Goal: Task Accomplishment & Management: Manage account settings

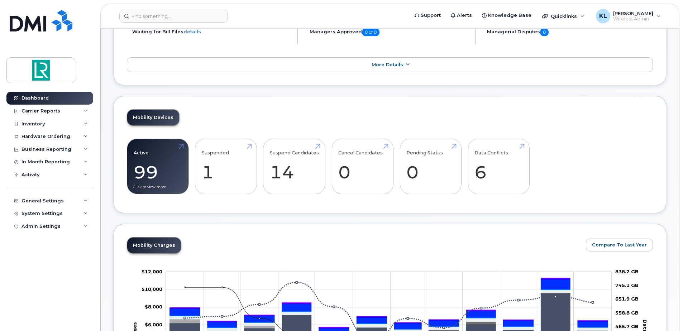
scroll to position [72, 0]
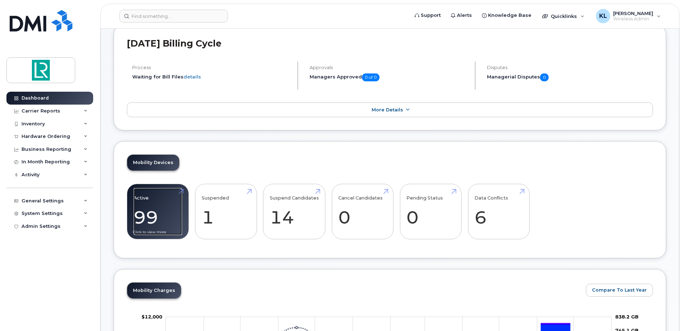
click at [172, 210] on link "Active 99" at bounding box center [158, 211] width 48 height 47
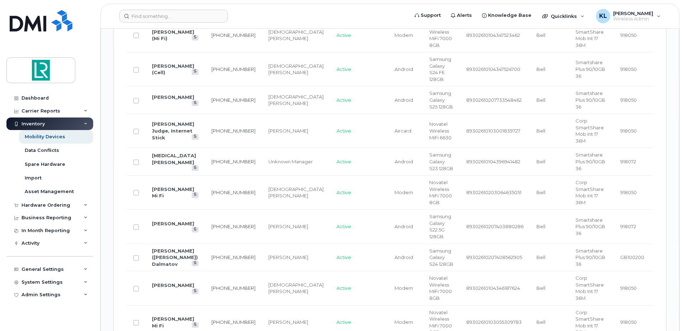
scroll to position [967, 0]
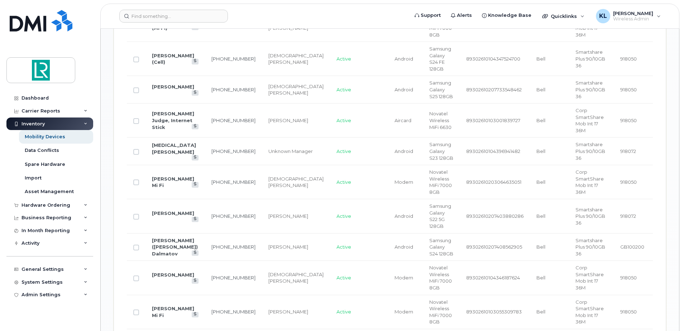
checkbox input "true"
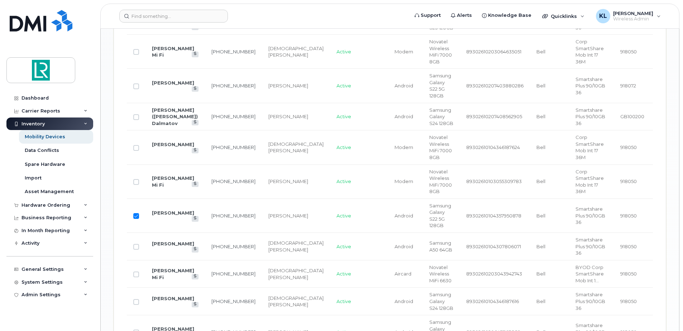
scroll to position [919, 0]
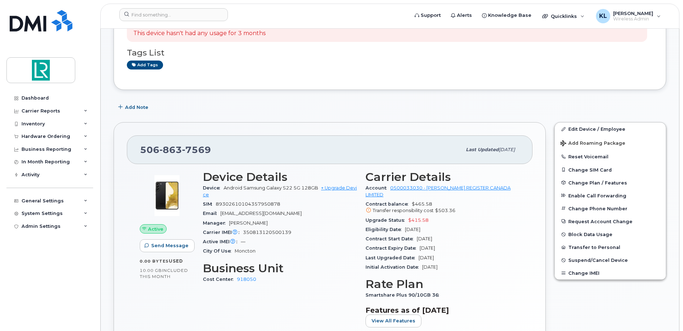
scroll to position [179, 0]
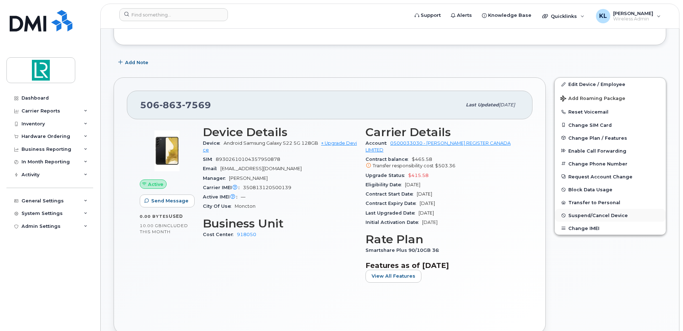
click at [579, 216] on span "Suspend/Cancel Device" at bounding box center [597, 215] width 59 height 5
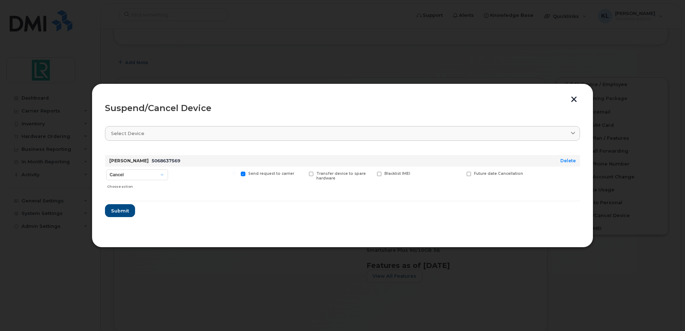
click at [572, 97] on button "button" at bounding box center [574, 100] width 11 height 8
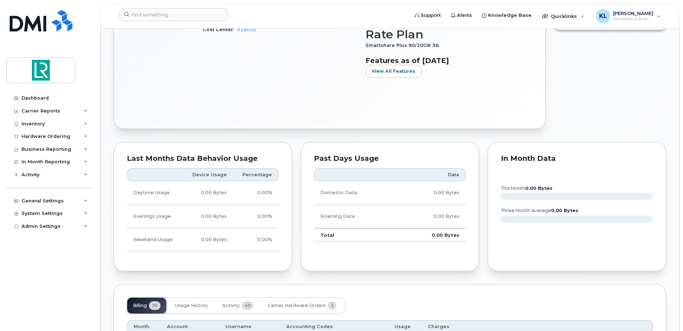
scroll to position [251, 0]
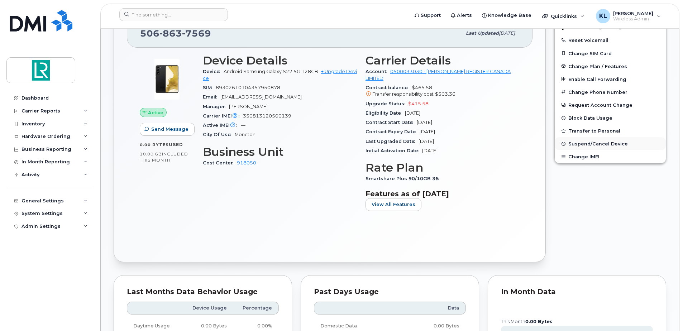
click at [592, 139] on button "Suspend/Cancel Device" at bounding box center [610, 143] width 111 height 13
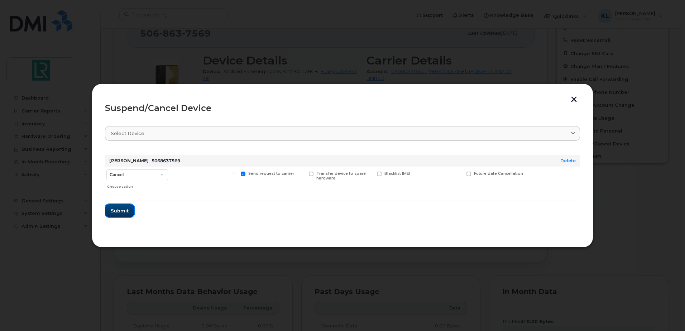
click at [119, 211] on span "Submit" at bounding box center [120, 210] width 18 height 7
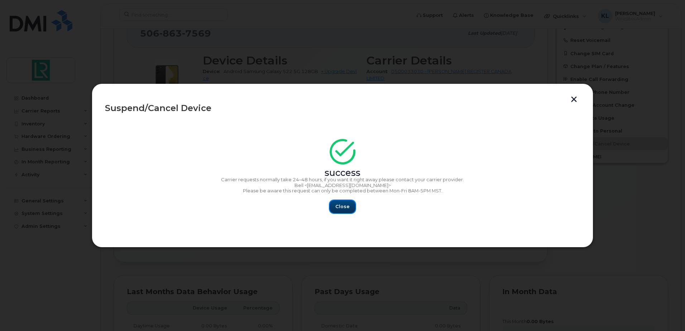
click at [348, 205] on span "Close" at bounding box center [342, 206] width 14 height 7
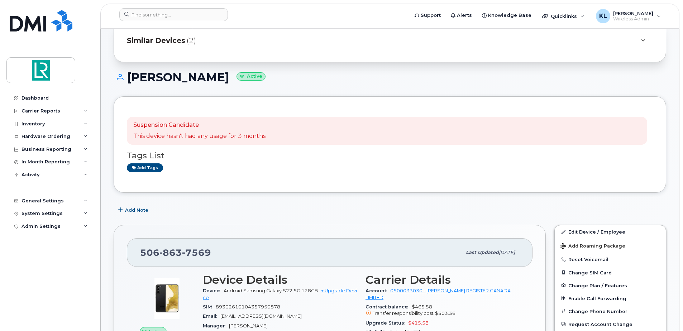
scroll to position [0, 0]
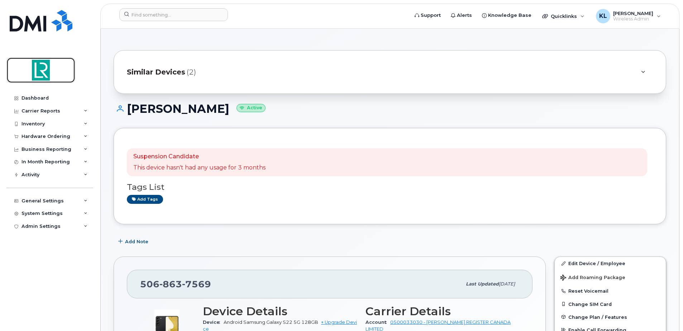
click at [41, 69] on img at bounding box center [40, 70] width 55 height 21
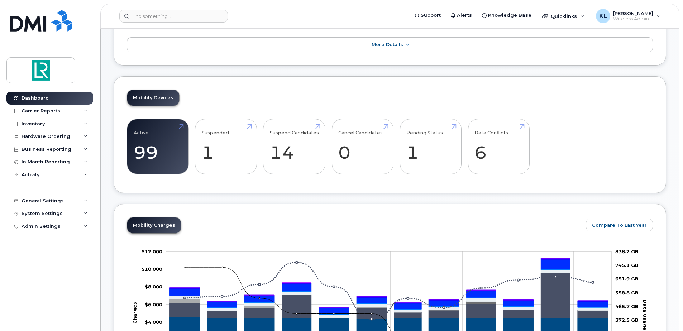
scroll to position [107, 0]
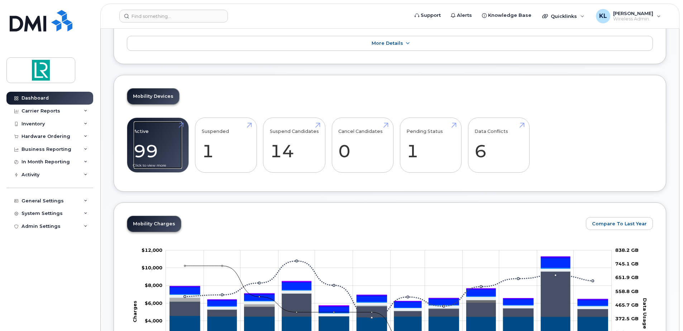
click at [164, 155] on link "Active 99" at bounding box center [158, 144] width 48 height 47
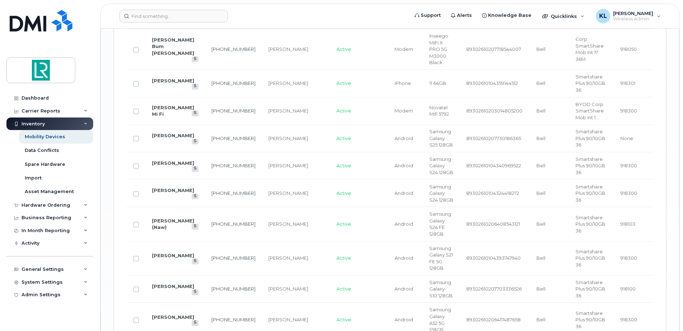
scroll to position [1456, 0]
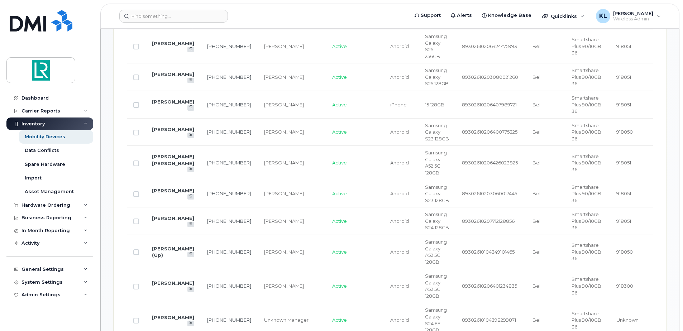
scroll to position [603, 0]
click at [168, 316] on link "[PERSON_NAME]" at bounding box center [173, 319] width 42 height 6
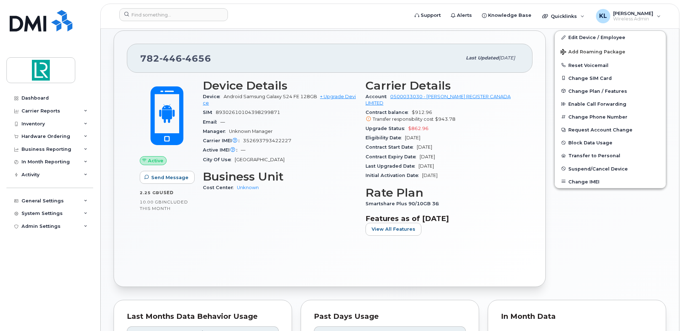
scroll to position [179, 0]
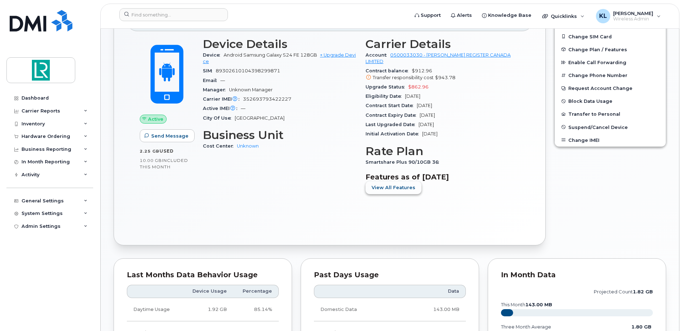
click at [394, 187] on span "View All Features" at bounding box center [393, 187] width 44 height 7
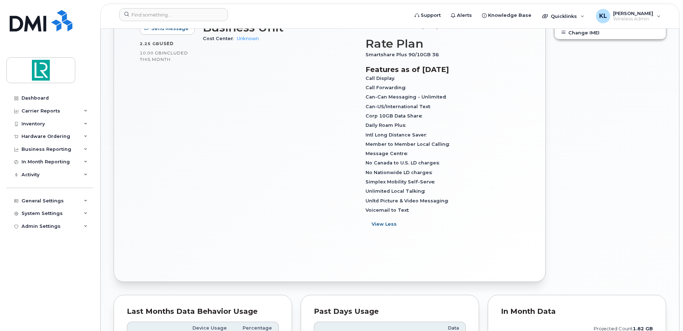
scroll to position [215, 0]
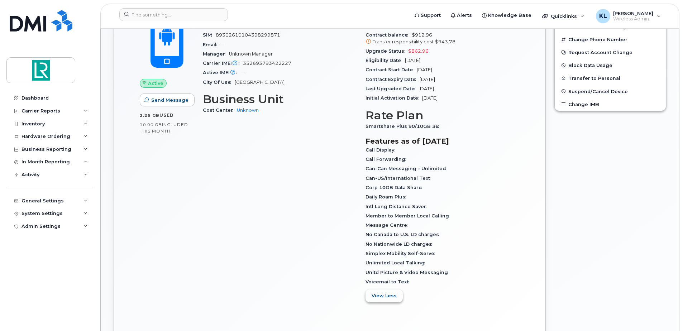
click at [376, 294] on span "View Less" at bounding box center [383, 295] width 25 height 7
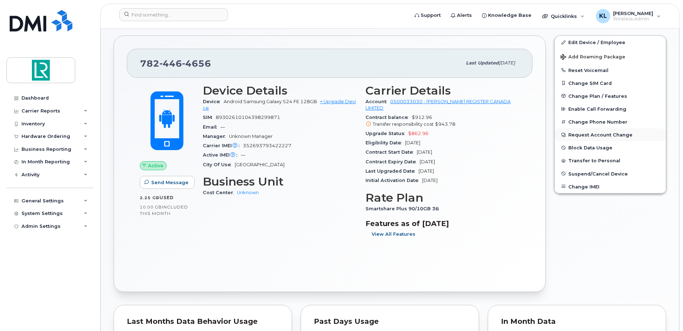
scroll to position [107, 0]
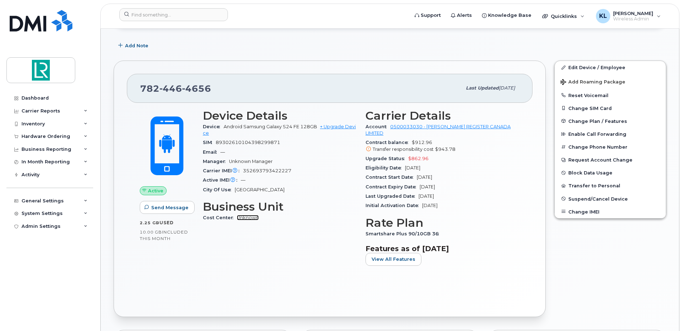
click at [248, 219] on link "Unknown" at bounding box center [248, 217] width 22 height 5
click at [603, 67] on link "Edit Device / Employee" at bounding box center [610, 67] width 111 height 13
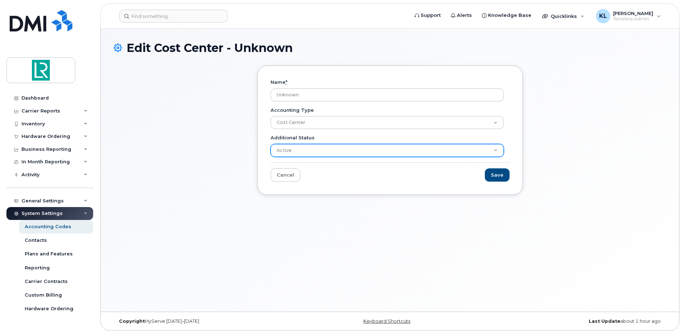
click at [343, 157] on form "Name * Unknown Accounting Type Cost Center Additional Status Active Suspended C…" at bounding box center [389, 130] width 239 height 103
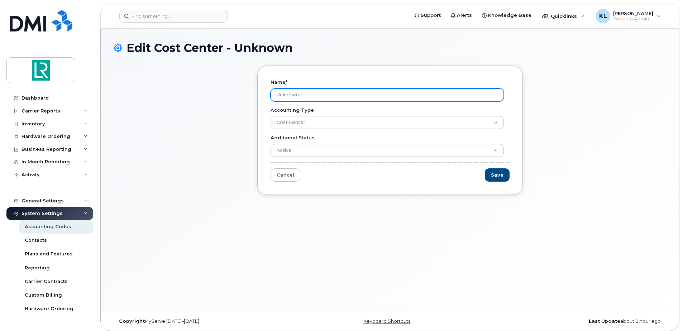
click at [338, 96] on input "Unknown" at bounding box center [386, 94] width 233 height 13
drag, startPoint x: 321, startPoint y: 95, endPoint x: 271, endPoint y: 94, distance: 50.2
click at [271, 94] on input "Unknown" at bounding box center [386, 94] width 233 height 13
type input "[PERSON_NAME]"
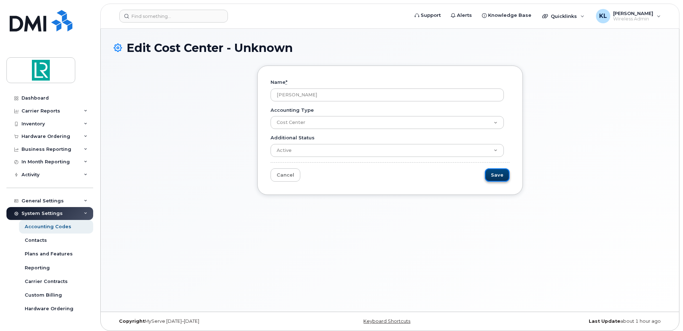
click at [499, 176] on input "Save" at bounding box center [497, 174] width 25 height 13
type input "Save"
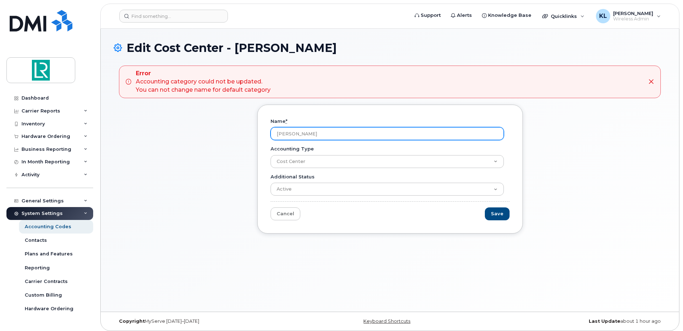
click at [343, 137] on input "[PERSON_NAME]" at bounding box center [386, 133] width 233 height 13
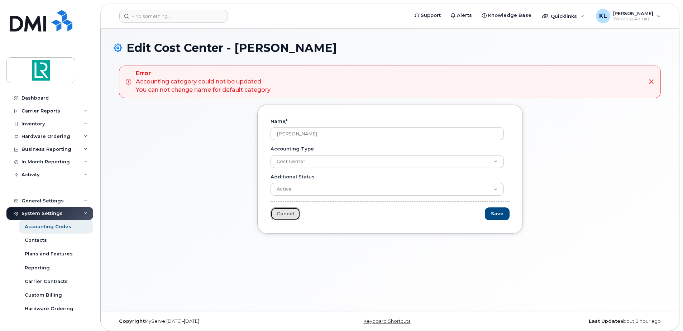
drag, startPoint x: 292, startPoint y: 214, endPoint x: 298, endPoint y: 212, distance: 6.3
click at [292, 214] on link "Cancel" at bounding box center [285, 213] width 30 height 13
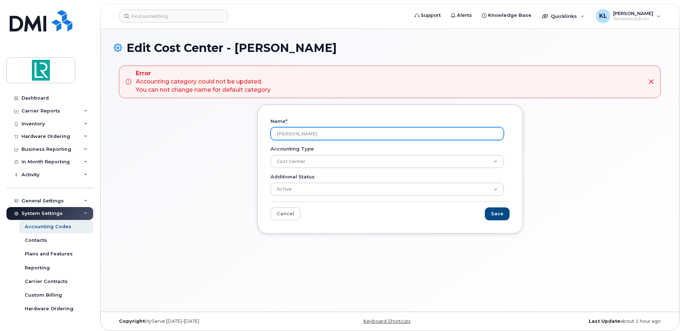
drag, startPoint x: 332, startPoint y: 134, endPoint x: 246, endPoint y: 123, distance: 87.1
click at [246, 123] on div "Name * Devin Pittman Accounting Type Cost Center Additional Status Active Suspe…" at bounding box center [390, 175] width 552 height 140
type input "CA918050"
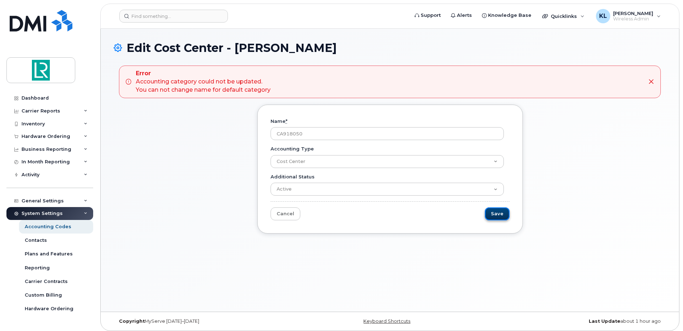
click at [499, 218] on input "Save" at bounding box center [497, 213] width 25 height 13
type input "Saving..."
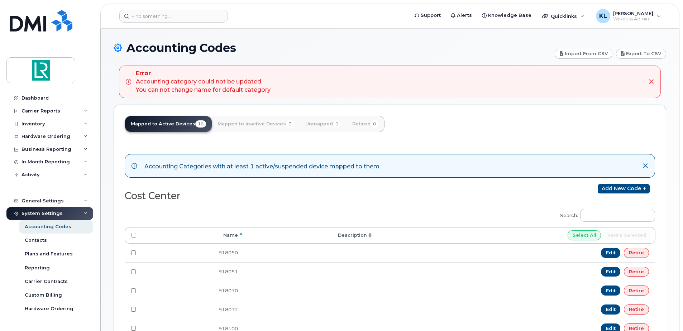
click at [650, 81] on icon at bounding box center [651, 82] width 6 height 6
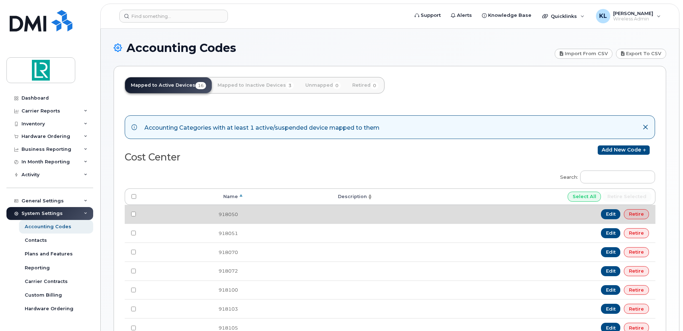
click at [248, 215] on td at bounding box center [308, 214] width 129 height 19
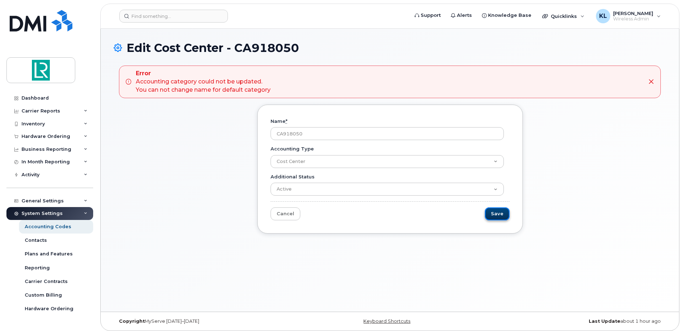
click at [497, 211] on input "Save" at bounding box center [497, 213] width 25 height 13
type input "Saving..."
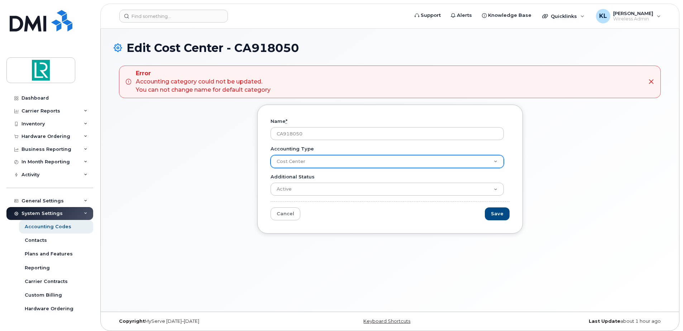
click at [330, 160] on select "Cost Center" at bounding box center [386, 161] width 233 height 13
click at [270, 155] on select "Cost Center" at bounding box center [386, 161] width 233 height 13
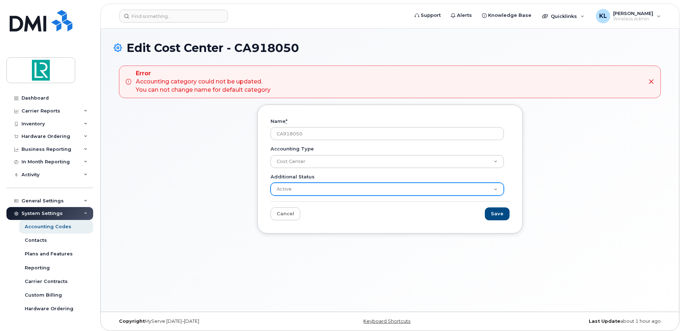
click at [293, 188] on select "Active Suspended Cancelled Closed" at bounding box center [386, 189] width 233 height 13
click at [270, 183] on select "Active Suspended Cancelled Closed" at bounding box center [386, 189] width 233 height 13
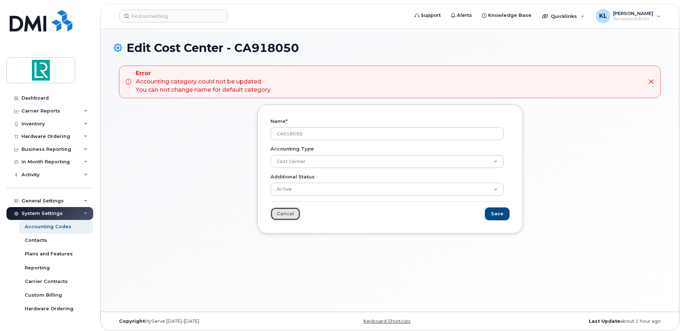
click at [276, 210] on link "Cancel" at bounding box center [285, 213] width 30 height 13
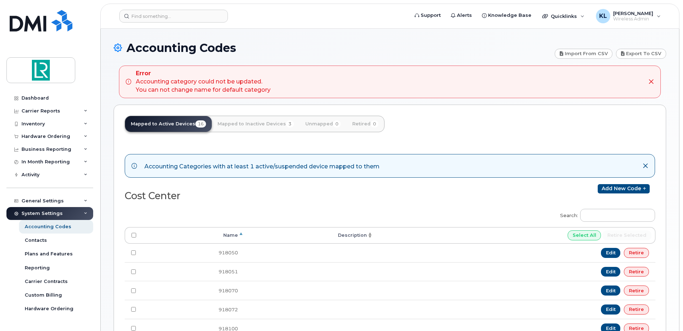
click at [648, 78] on div "Error Accounting category could not be updated. You can not change name for def…" at bounding box center [390, 82] width 542 height 33
click at [648, 80] on icon at bounding box center [651, 82] width 6 height 6
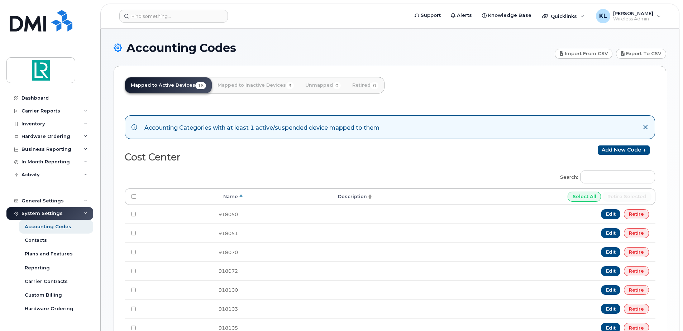
scroll to position [36, 0]
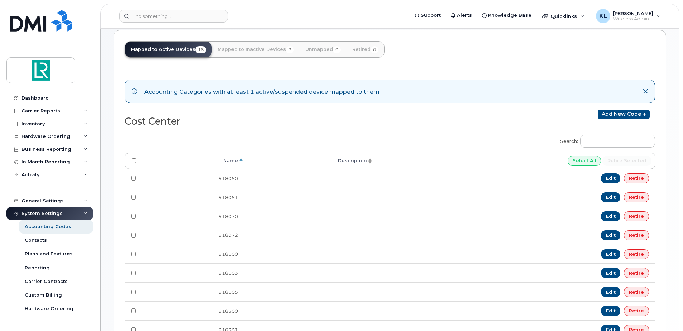
click at [645, 90] on icon at bounding box center [645, 91] width 6 height 6
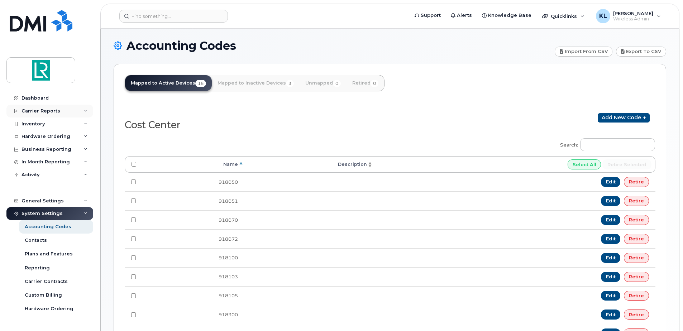
scroll to position [0, 0]
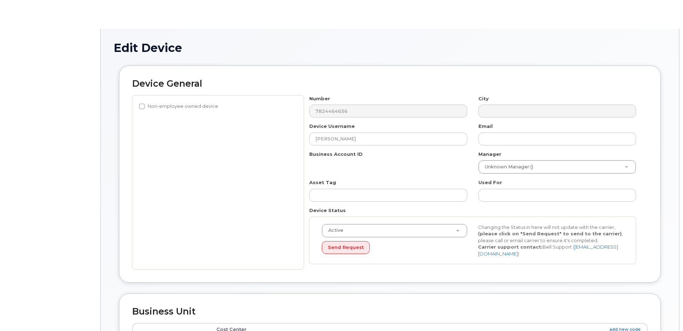
select select "11121799"
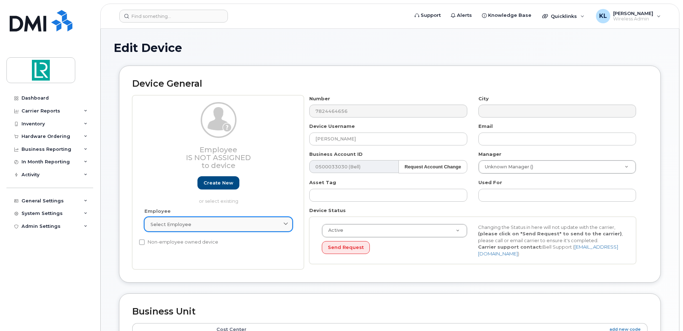
click at [250, 228] on link "Select employee" at bounding box center [218, 224] width 148 height 14
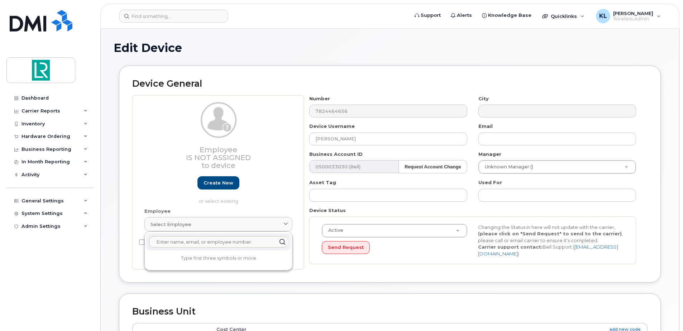
click at [258, 190] on div "Employee Is not assigned to device Create new or select existing" at bounding box center [218, 153] width 148 height 102
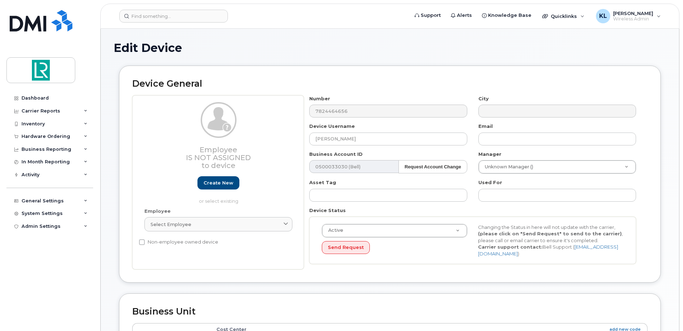
scroll to position [36, 0]
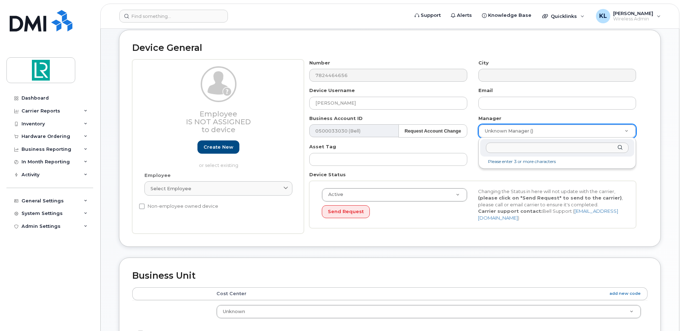
click at [519, 142] on div at bounding box center [557, 148] width 154 height 18
type input "kevin"
type input "1882723"
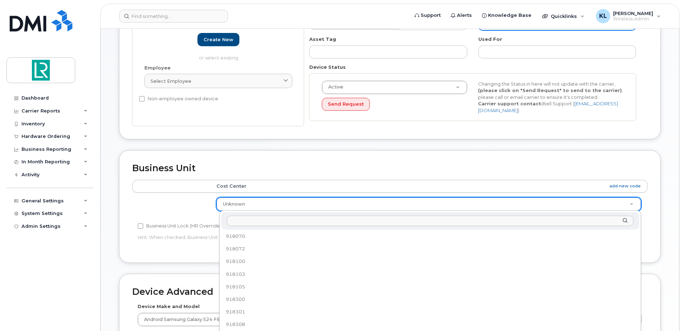
scroll to position [0, 0]
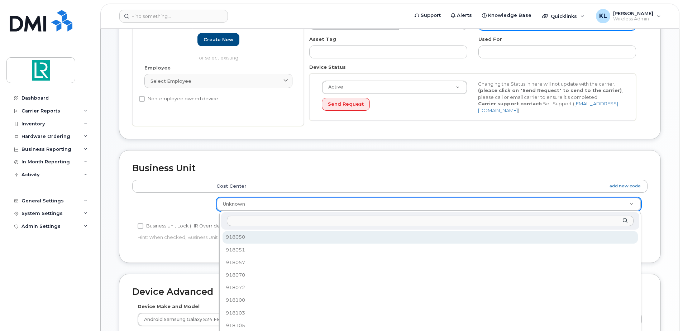
select select "11121803"
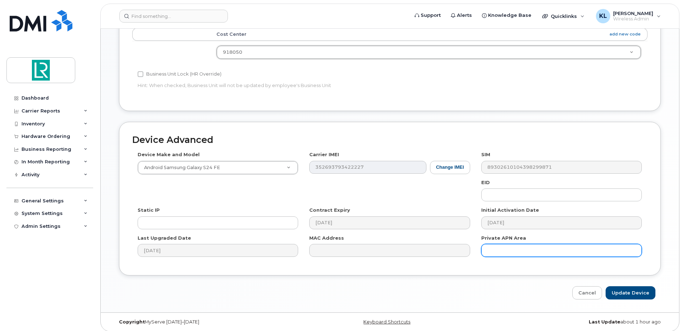
scroll to position [299, 0]
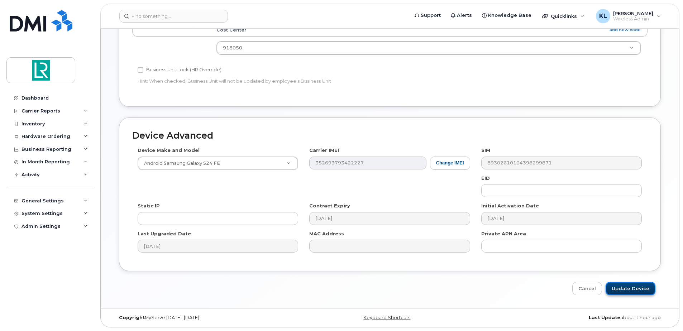
click at [629, 289] on input "Update Device" at bounding box center [630, 288] width 50 height 13
type input "Saving..."
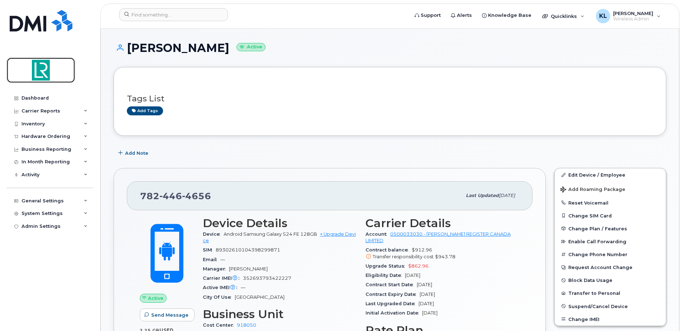
click at [43, 71] on img at bounding box center [40, 70] width 55 height 21
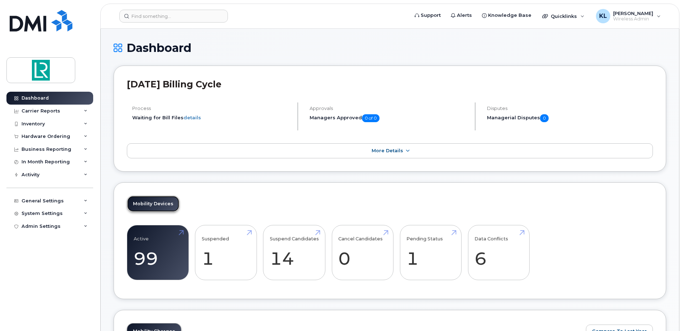
click at [157, 208] on link "Mobility Devices" at bounding box center [153, 204] width 52 height 16
click at [171, 249] on link "Active 99" at bounding box center [158, 252] width 48 height 47
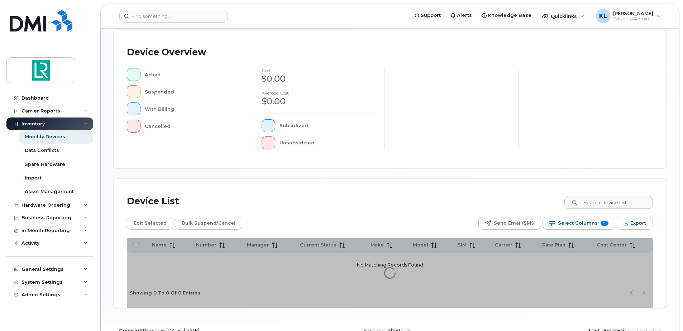
scroll to position [162, 0]
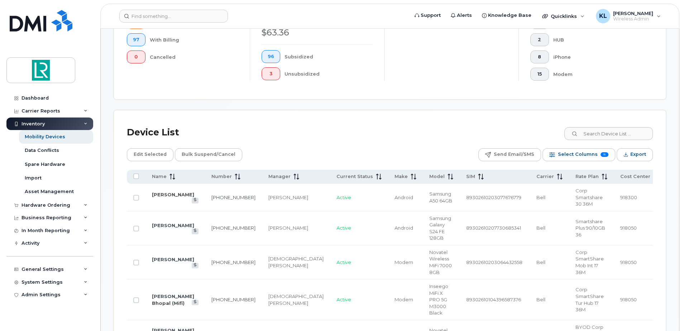
scroll to position [233, 0]
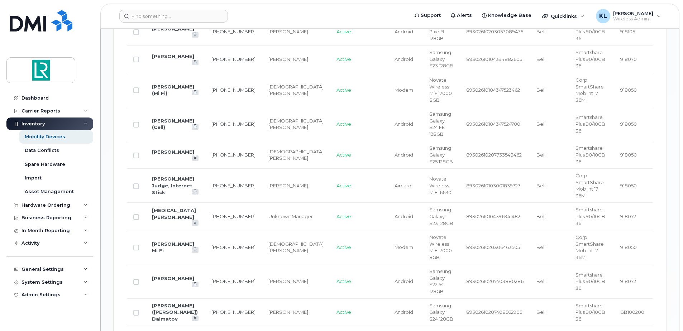
scroll to position [914, 0]
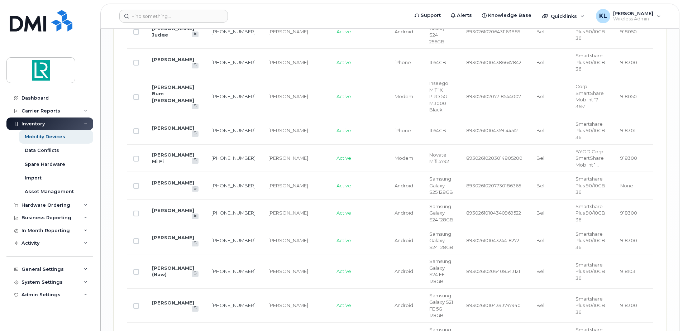
scroll to position [1456, 0]
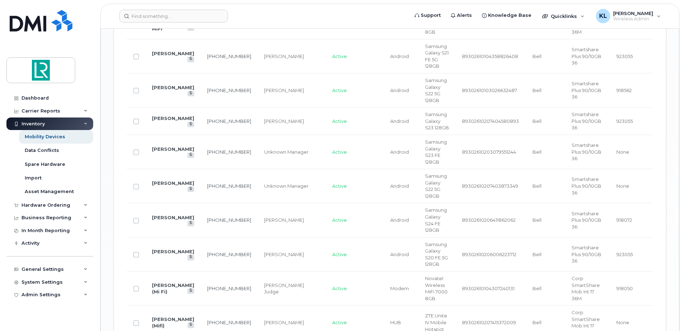
scroll to position [1176, 0]
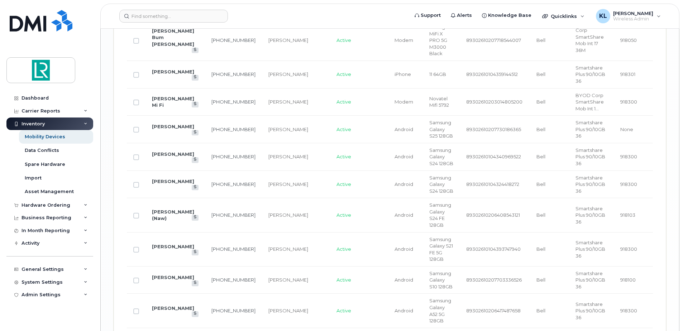
scroll to position [1456, 0]
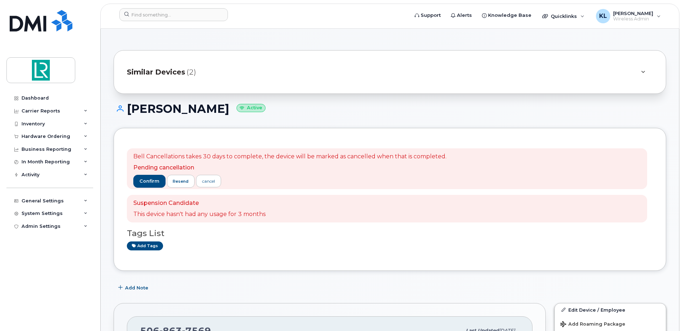
click at [644, 72] on icon at bounding box center [643, 72] width 4 height 5
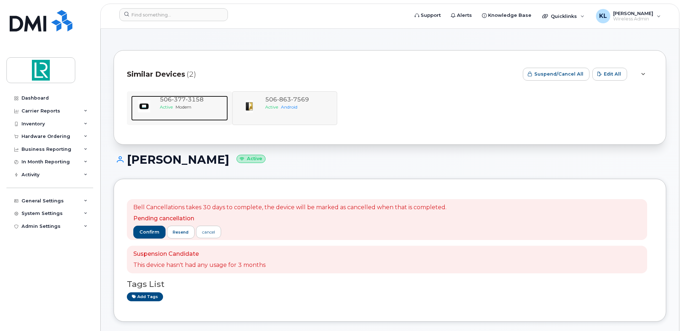
click at [178, 111] on div "506 377 3158 Active Modem" at bounding box center [192, 108] width 71 height 25
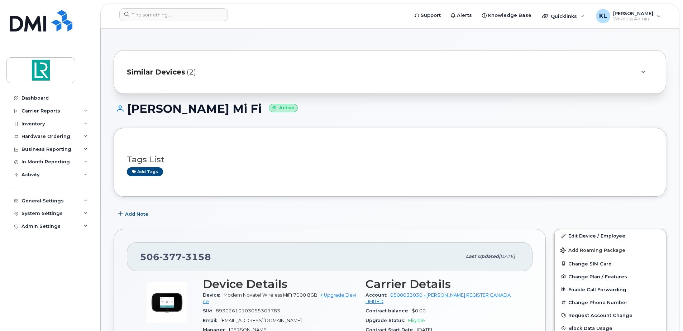
click at [644, 70] on icon at bounding box center [643, 72] width 4 height 5
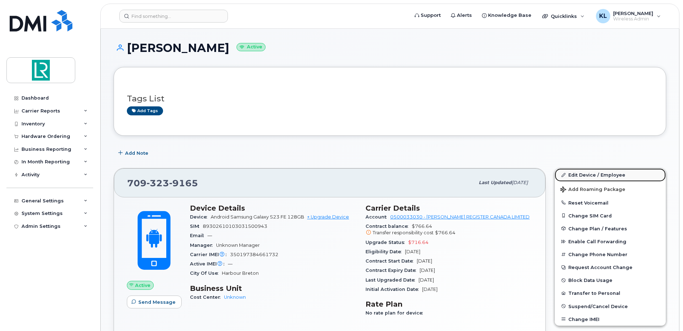
click at [569, 177] on link "Edit Device / Employee" at bounding box center [610, 174] width 111 height 13
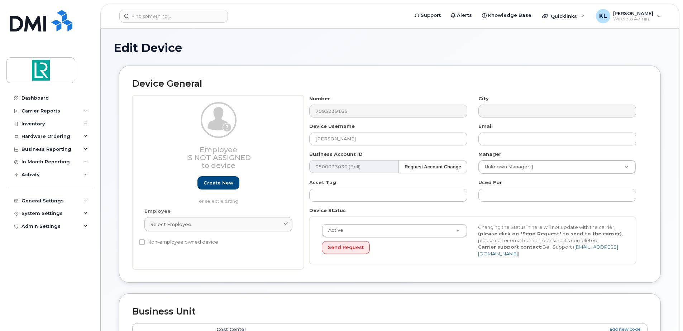
select select "11121799"
drag, startPoint x: 350, startPoint y: 139, endPoint x: 313, endPoint y: 140, distance: 37.3
click at [313, 140] on input "Nabil Awad" at bounding box center [388, 139] width 158 height 13
click at [391, 141] on input "Open line - Phone is at office -" at bounding box center [388, 139] width 158 height 13
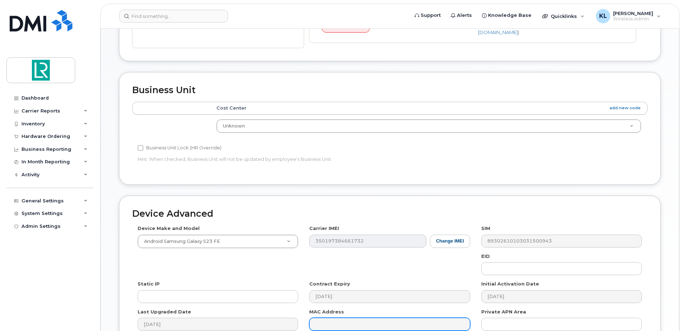
scroll to position [299, 0]
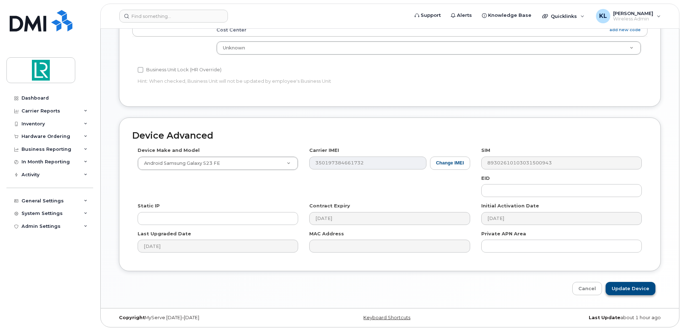
type input "Open line - Phone is at office - St. John"
click at [624, 288] on input "Update Device" at bounding box center [630, 288] width 50 height 13
type input "Saving..."
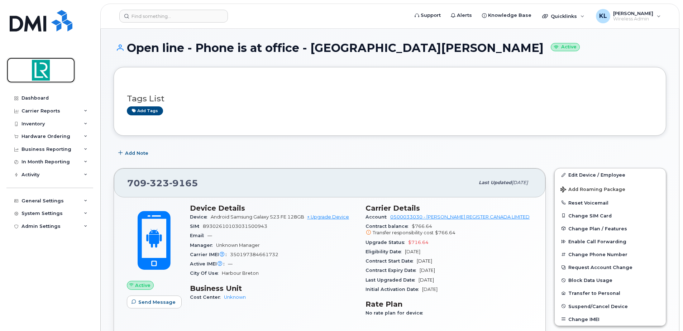
click at [40, 76] on img at bounding box center [40, 70] width 55 height 21
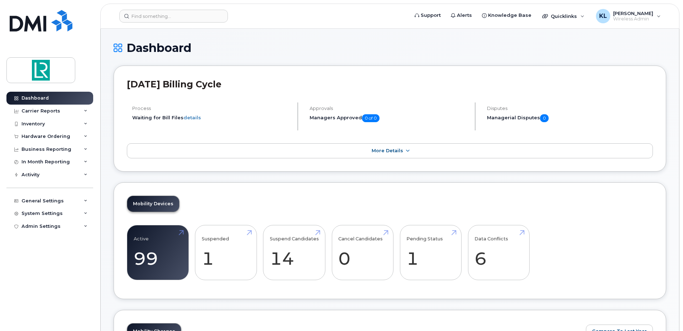
scroll to position [143, 0]
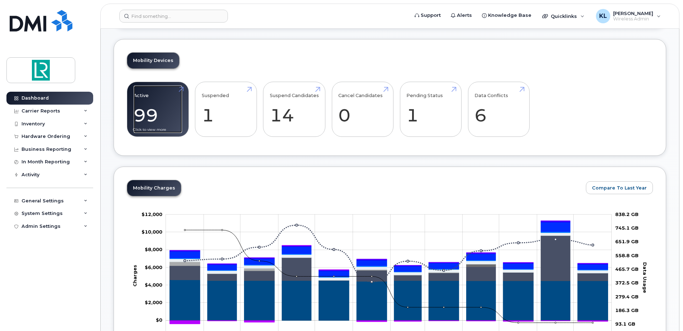
click at [164, 115] on link "Active 99" at bounding box center [158, 109] width 48 height 47
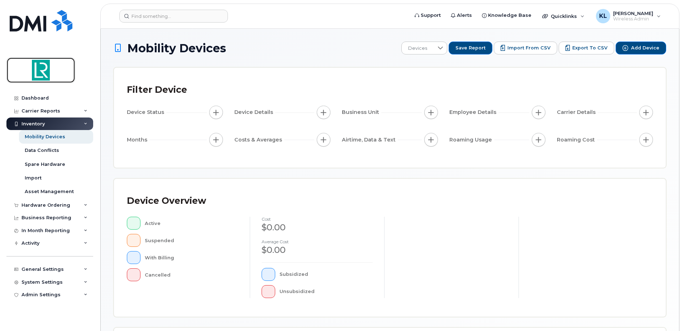
click at [42, 66] on img at bounding box center [40, 70] width 55 height 21
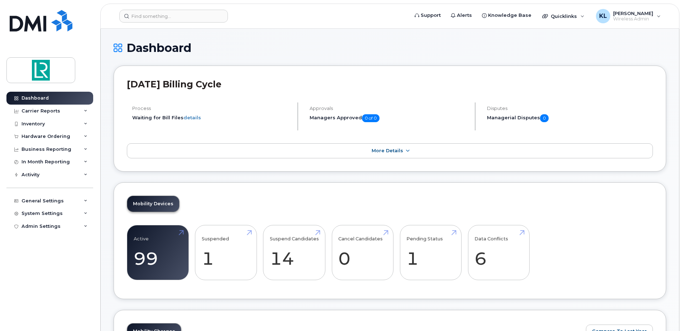
scroll to position [36, 0]
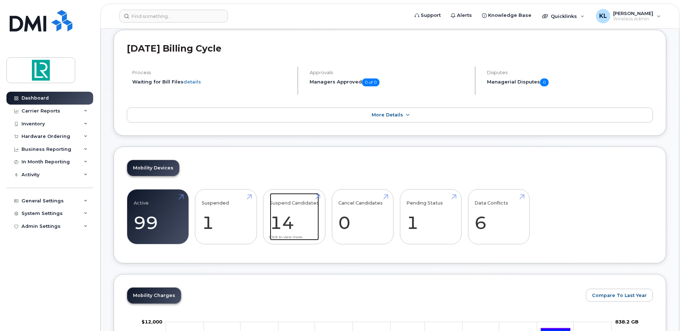
drag, startPoint x: 288, startPoint y: 208, endPoint x: 284, endPoint y: 205, distance: 5.8
click at [288, 208] on link "Suspend Candidates 14" at bounding box center [294, 216] width 49 height 47
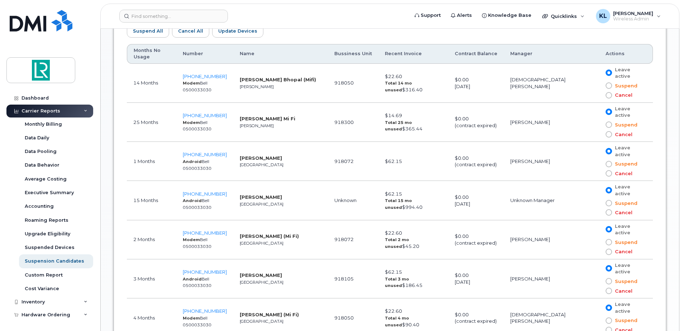
scroll to position [433, 0]
click at [605, 200] on span at bounding box center [608, 203] width 6 height 6
click at [598, 203] on input "Suspend" at bounding box center [598, 203] width 0 height 0
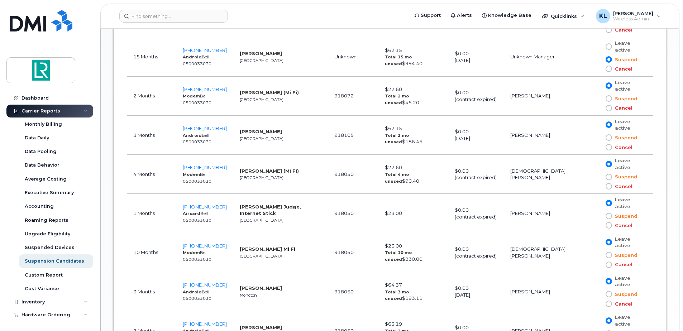
scroll to position [613, 0]
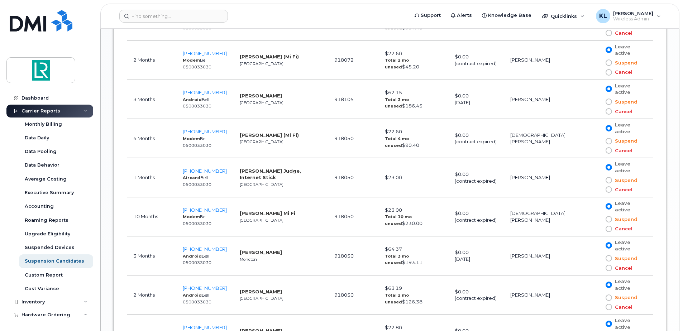
click at [605, 255] on span at bounding box center [608, 258] width 6 height 6
click at [598, 258] on input "Suspend" at bounding box center [598, 258] width 0 height 0
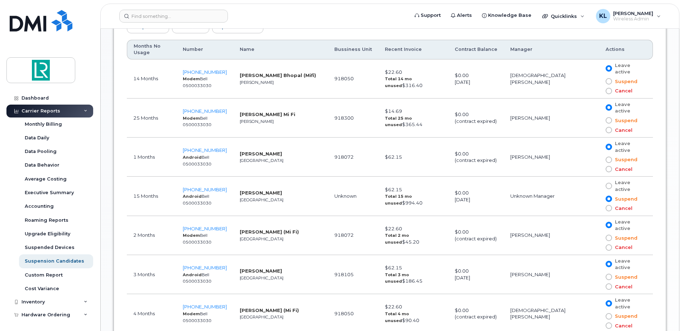
scroll to position [398, 0]
